Goal: Task Accomplishment & Management: Manage account settings

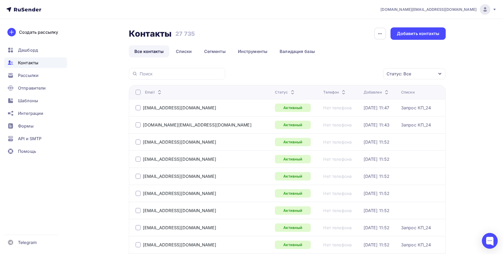
click at [402, 74] on div "Статус: Все" at bounding box center [398, 74] width 25 height 6
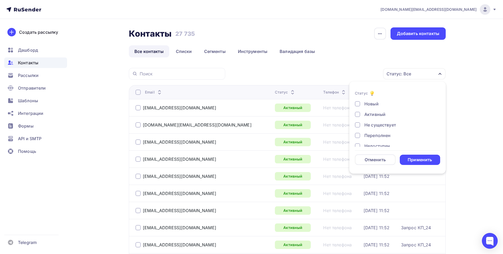
click at [377, 125] on div "Не существует" at bounding box center [380, 125] width 32 height 6
click at [373, 136] on div "Переполнен" at bounding box center [377, 136] width 26 height 6
click at [372, 141] on div "Новый Активный Не существует Переполнен Недоступен Отписан Отписан вручную [GEO…" at bounding box center [397, 141] width 85 height 80
drag, startPoint x: 376, startPoint y: 121, endPoint x: 374, endPoint y: 128, distance: 7.6
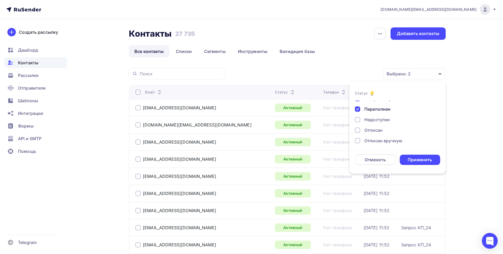
click at [376, 122] on div "Недоступен" at bounding box center [377, 120] width 26 height 6
click at [374, 128] on div "Отписан" at bounding box center [373, 130] width 18 height 6
click at [374, 130] on div "Отписан вручную" at bounding box center [383, 129] width 38 height 6
click at [373, 144] on div "Новый Активный Не существует Переполнен Недоступен Отписан Отписан вручную [GEO…" at bounding box center [397, 105] width 85 height 84
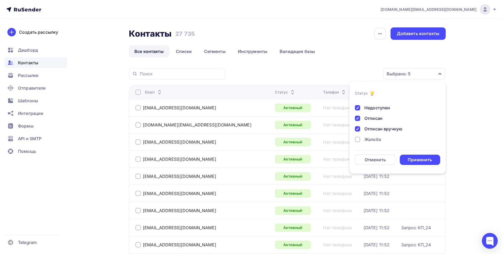
click at [373, 138] on div "Жалоба" at bounding box center [372, 139] width 17 height 6
click at [425, 161] on div "Применить" at bounding box center [420, 160] width 24 height 6
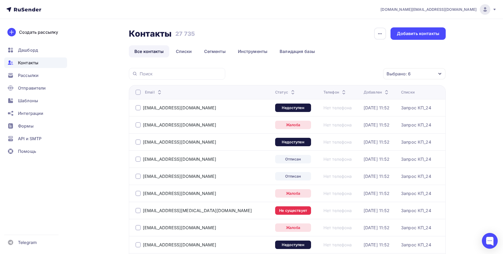
click at [138, 93] on div at bounding box center [137, 92] width 5 height 5
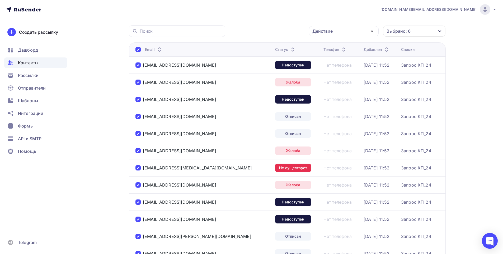
scroll to position [0, 0]
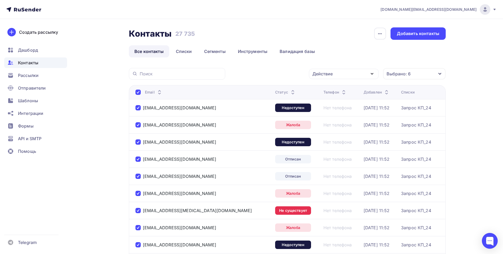
click at [337, 74] on div "Действие" at bounding box center [344, 74] width 70 height 10
click at [337, 110] on div "Удалить" at bounding box center [343, 110] width 57 height 6
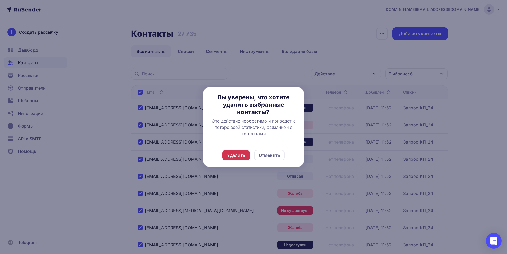
click at [233, 153] on div "Удалить" at bounding box center [236, 155] width 18 height 6
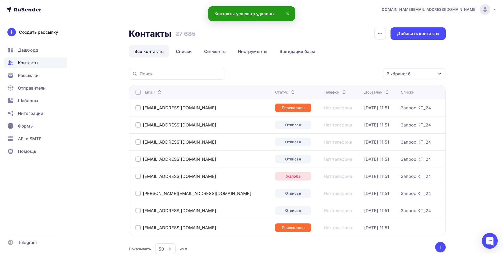
click at [134, 90] on th "Email" at bounding box center [201, 92] width 144 height 14
click at [137, 93] on div at bounding box center [137, 92] width 5 height 5
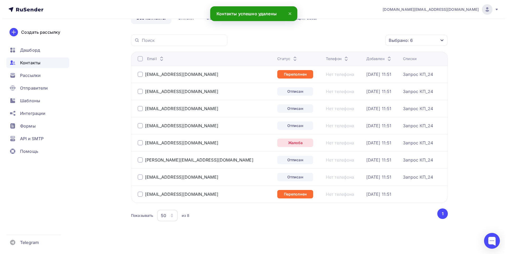
scroll to position [36, 0]
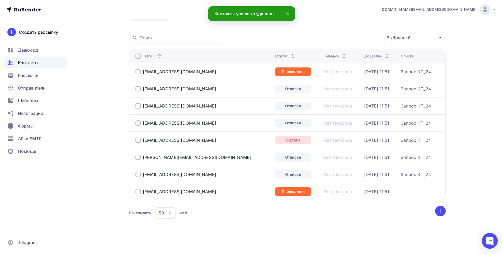
click at [138, 56] on div at bounding box center [137, 56] width 5 height 5
click at [356, 35] on div "Действие" at bounding box center [344, 38] width 70 height 10
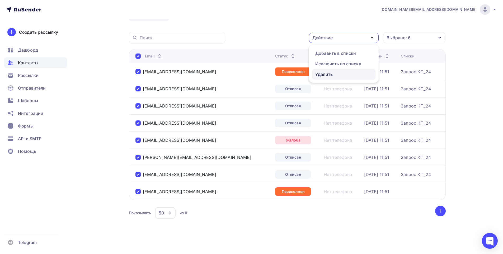
click at [327, 78] on link "Удалить" at bounding box center [343, 74] width 63 height 11
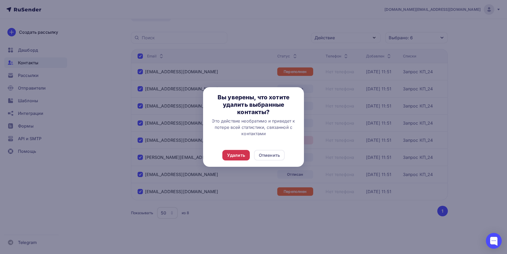
click at [234, 153] on div "Удалить" at bounding box center [236, 155] width 18 height 6
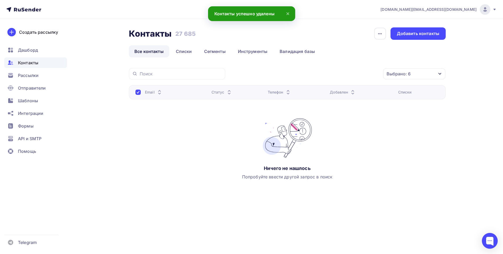
scroll to position [0, 0]
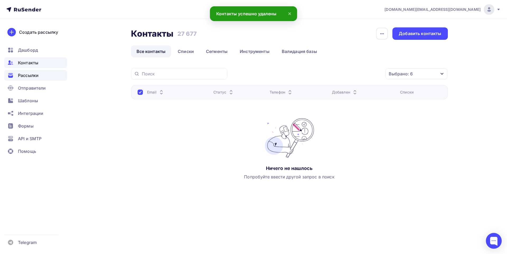
click at [21, 75] on span "Рассылки" at bounding box center [28, 75] width 21 height 6
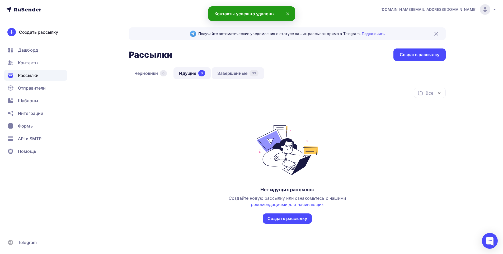
click at [234, 75] on link "Завершенные 33" at bounding box center [238, 73] width 52 height 12
